Goal: Information Seeking & Learning: Learn about a topic

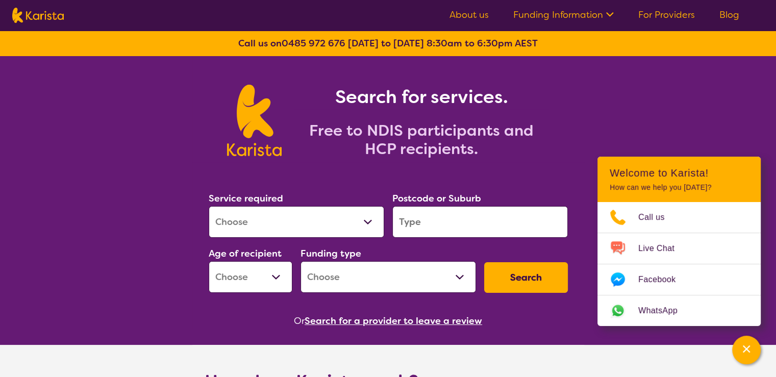
click at [666, 15] on link "For Providers" at bounding box center [666, 15] width 57 height 12
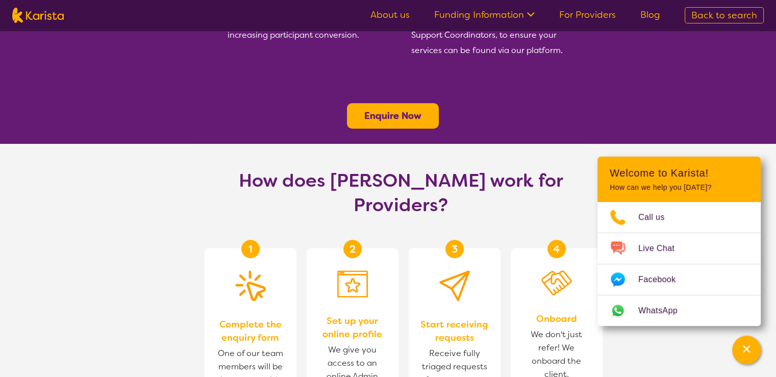
scroll to position [306, 0]
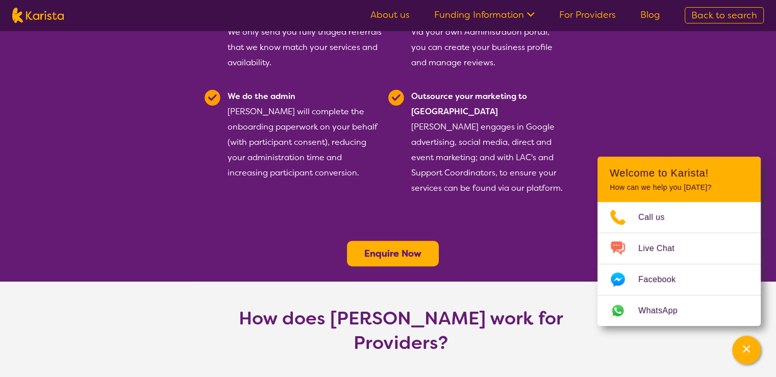
click at [396, 14] on link "About us" at bounding box center [389, 15] width 39 height 12
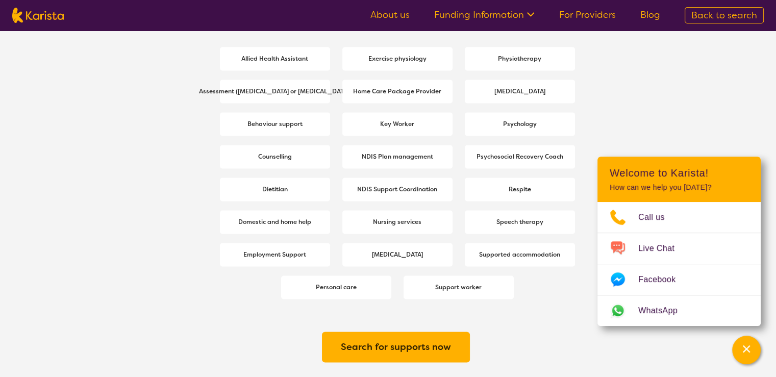
scroll to position [1428, 0]
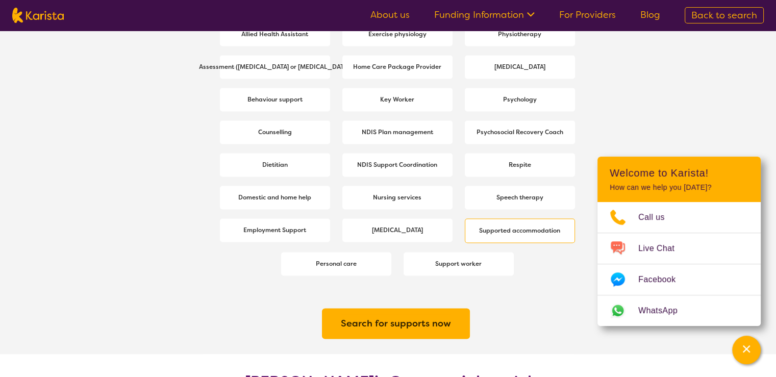
click at [518, 229] on b "Supported accommodation" at bounding box center [519, 230] width 81 height 8
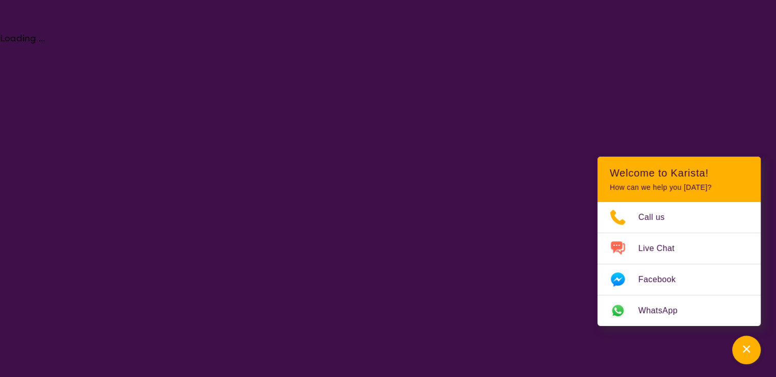
select select "Supported accommodation"
select select "NDIS"
select select "Supported accommodation"
select select "NDIS"
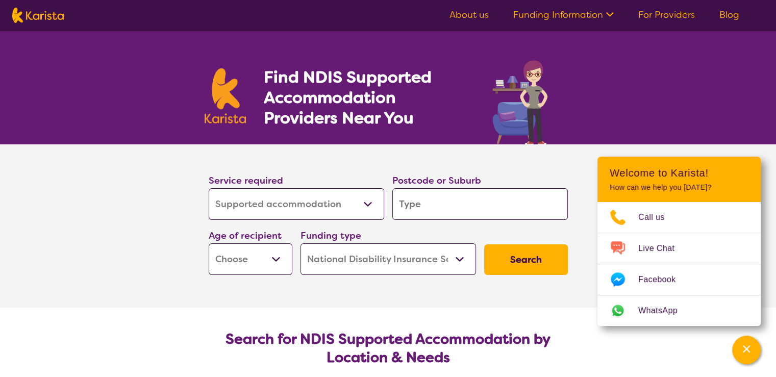
click at [443, 201] on input "search" at bounding box center [479, 204] width 175 height 32
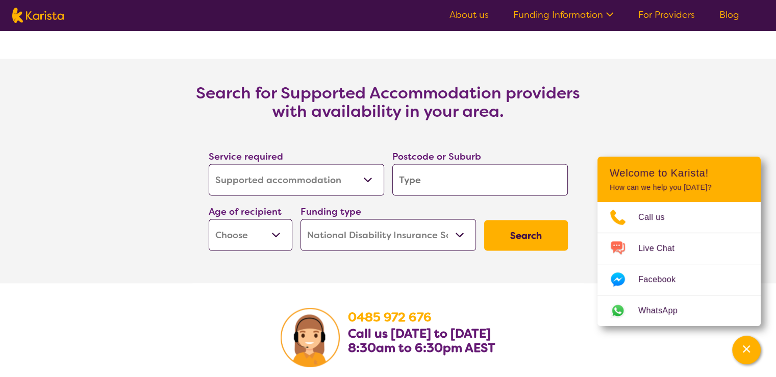
scroll to position [2091, 0]
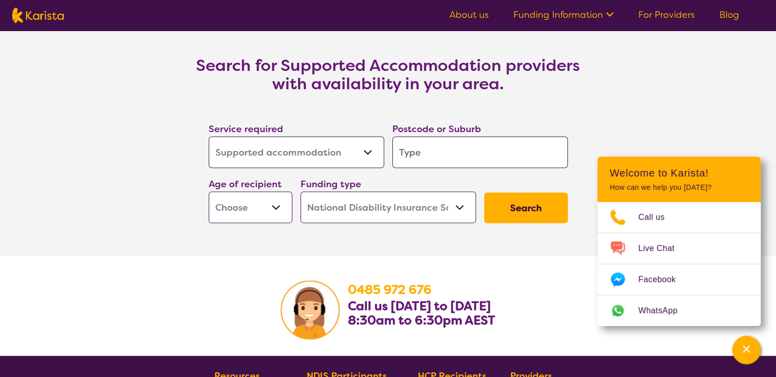
click at [431, 151] on input "search" at bounding box center [479, 153] width 175 height 32
type input "4"
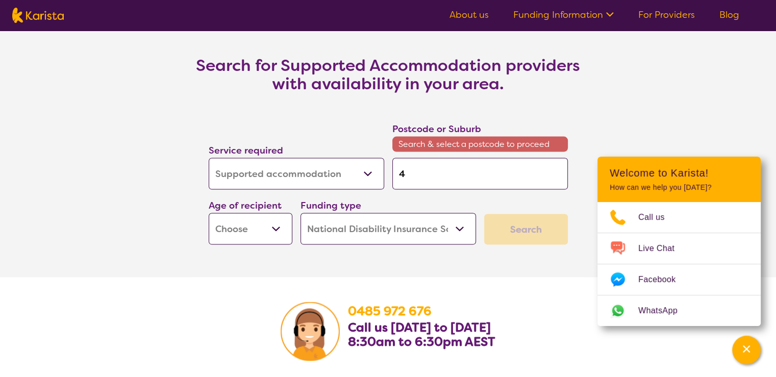
type input "45"
type input "450"
type input "4509"
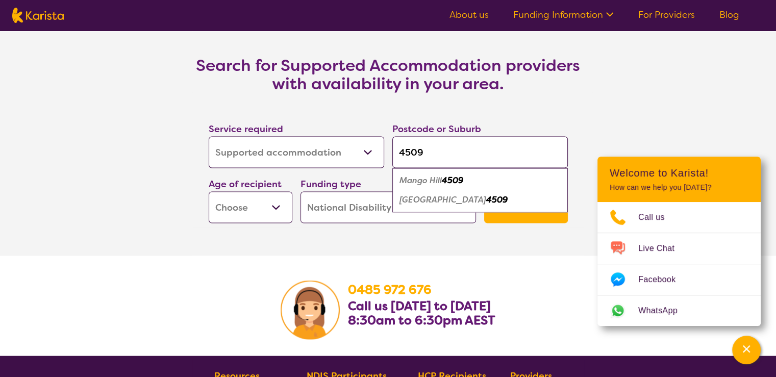
type input "4509"
click at [427, 198] on em "North Lakes" at bounding box center [442, 199] width 87 height 11
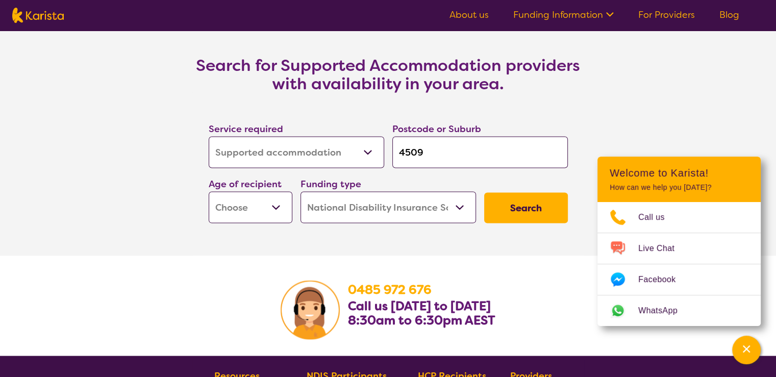
click at [280, 206] on select "Early Childhood - 0 to 9 Child - 10 to 11 Adolescent - 12 to 17 Adult - 18 to 6…" at bounding box center [251, 208] width 84 height 32
select select "AD"
click at [209, 192] on select "Early Childhood - 0 to 9 Child - 10 to 11 Adolescent - 12 to 17 Adult - 18 to 6…" at bounding box center [251, 208] width 84 height 32
select select "AD"
click at [519, 213] on button "Search" at bounding box center [526, 208] width 84 height 31
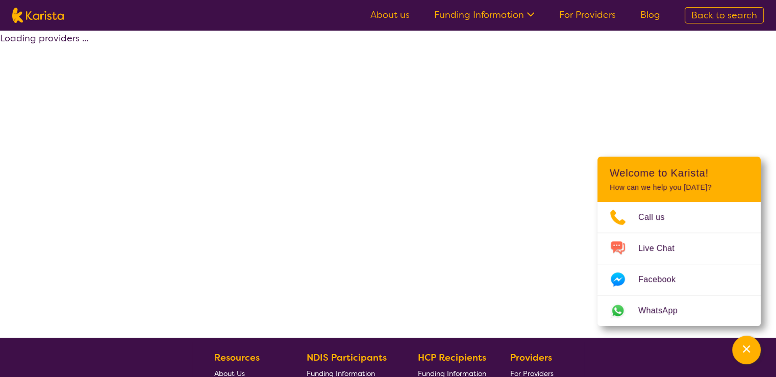
select select "NDIS"
select select "Supported accommodation"
select select "AD"
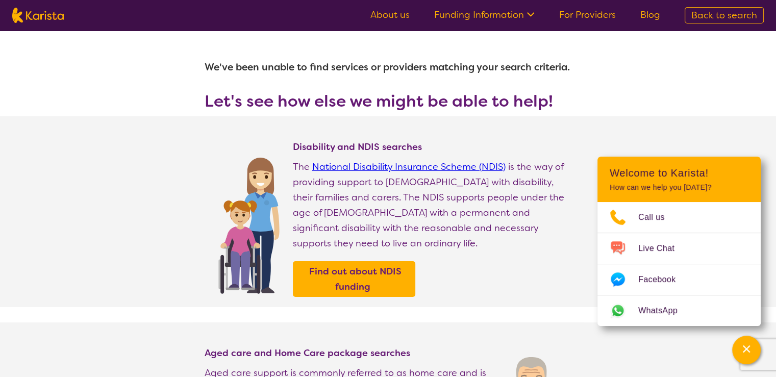
select select "Supported accommodation"
select select "AD"
select select "NDIS"
select select "Supported accommodation"
select select "AD"
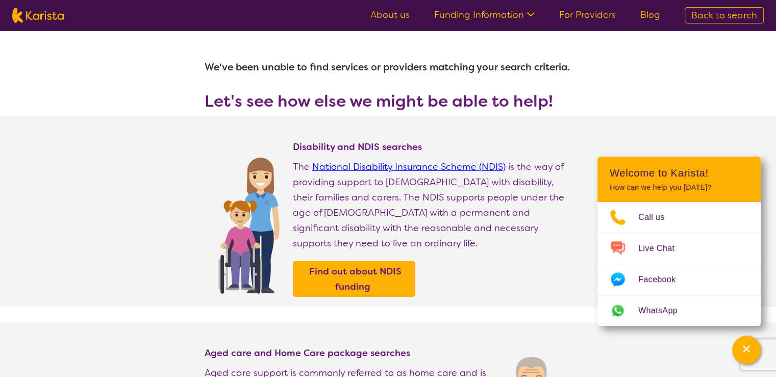
select select "NDIS"
